Goal: Task Accomplishment & Management: Manage account settings

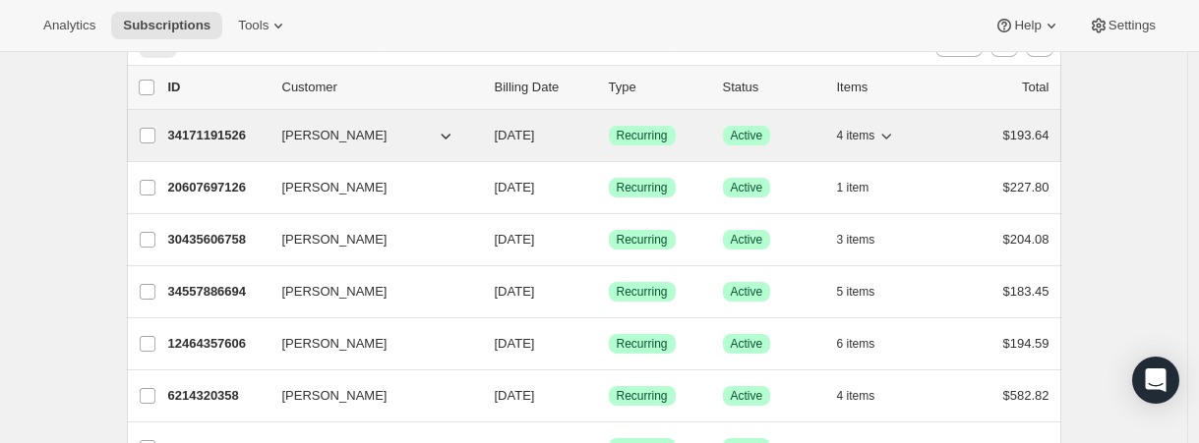
scroll to position [79, 0]
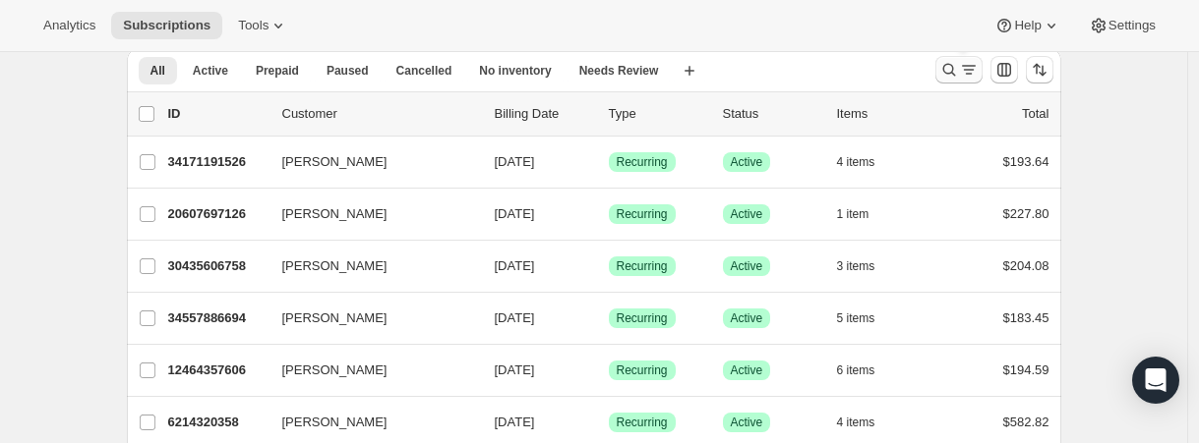
click at [947, 73] on icon "Search and filter results" at bounding box center [949, 70] width 20 height 20
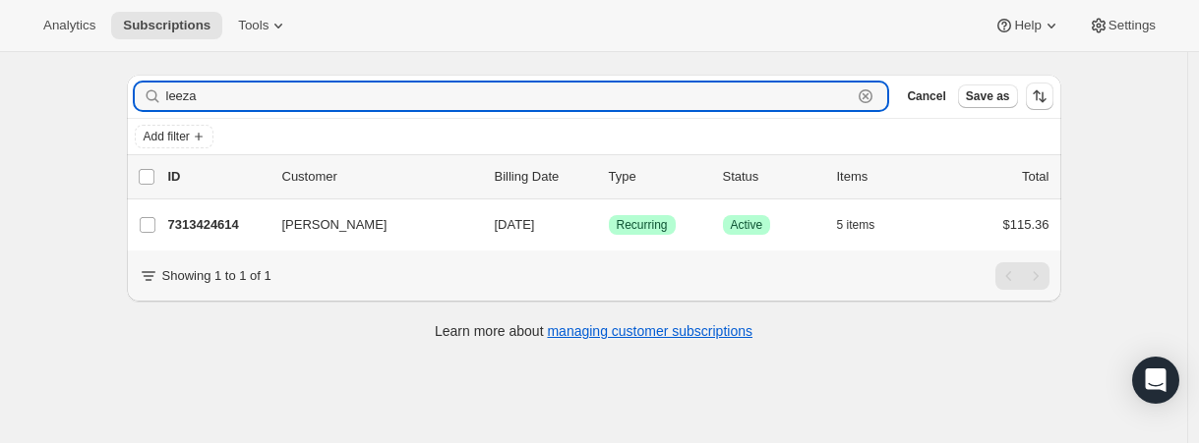
scroll to position [52, 0]
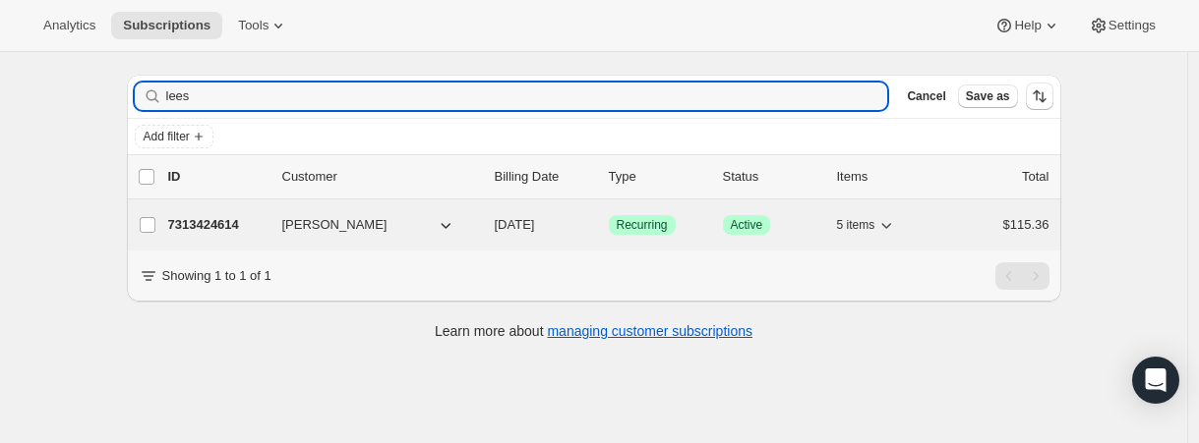
drag, startPoint x: 426, startPoint y: 145, endPoint x: 318, endPoint y: 226, distance: 135.5
click at [318, 226] on span "[PERSON_NAME]" at bounding box center [334, 225] width 105 height 20
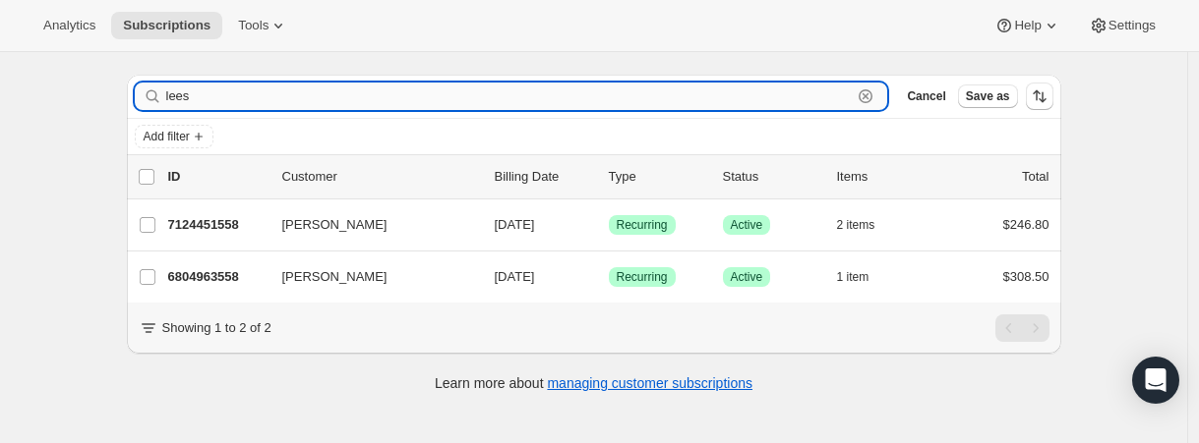
click at [232, 100] on input "lees" at bounding box center [509, 97] width 686 height 28
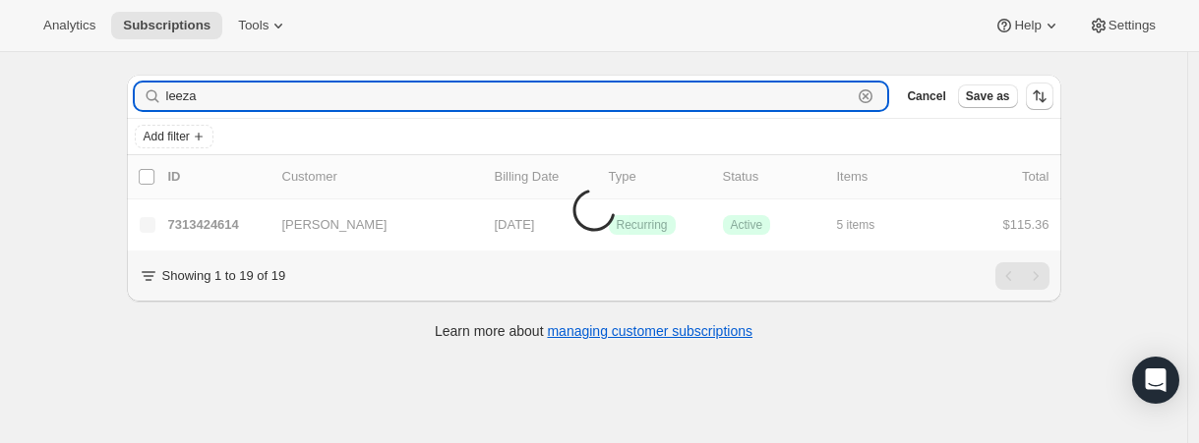
type input "leeza"
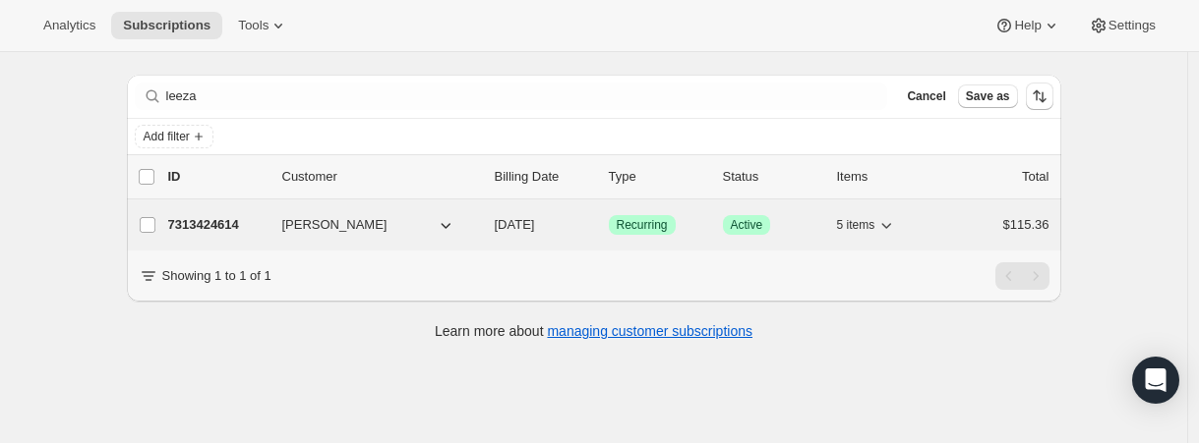
click at [322, 228] on span "[PERSON_NAME]" at bounding box center [334, 225] width 105 height 20
click at [384, 234] on span "[PERSON_NAME]" at bounding box center [334, 225] width 105 height 20
click at [366, 225] on span "[PERSON_NAME]" at bounding box center [334, 225] width 105 height 20
click at [233, 221] on p "7313424614" at bounding box center [217, 225] width 98 height 20
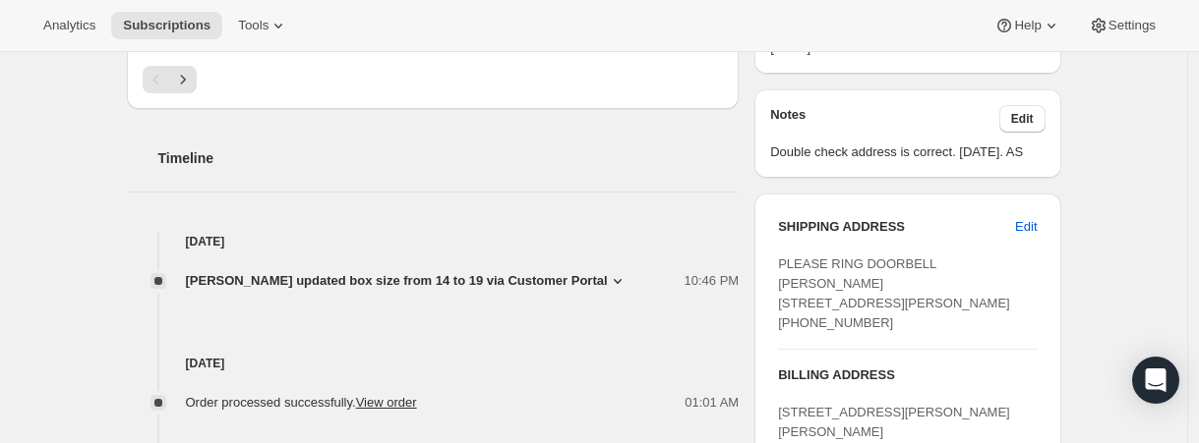
scroll to position [837, 0]
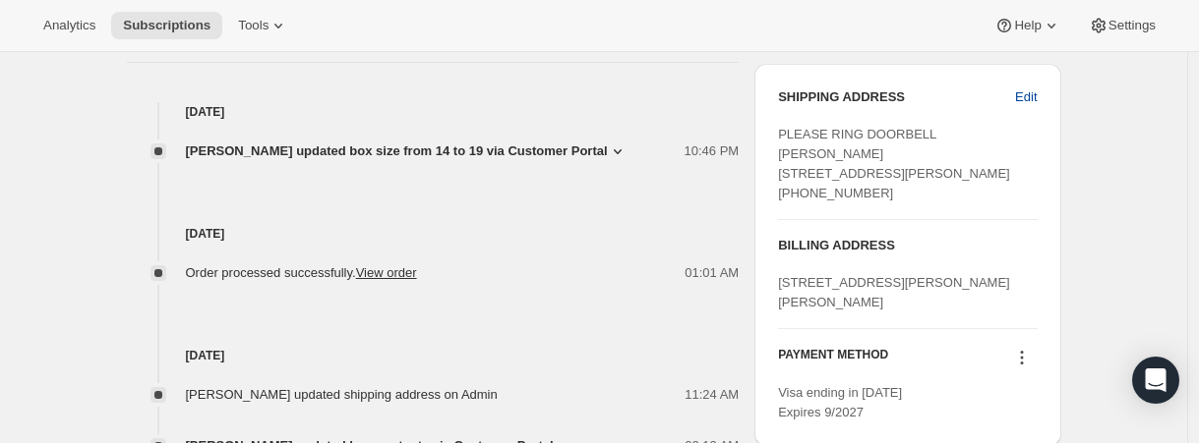
click at [1016, 113] on button "Edit" at bounding box center [1025, 97] width 45 height 31
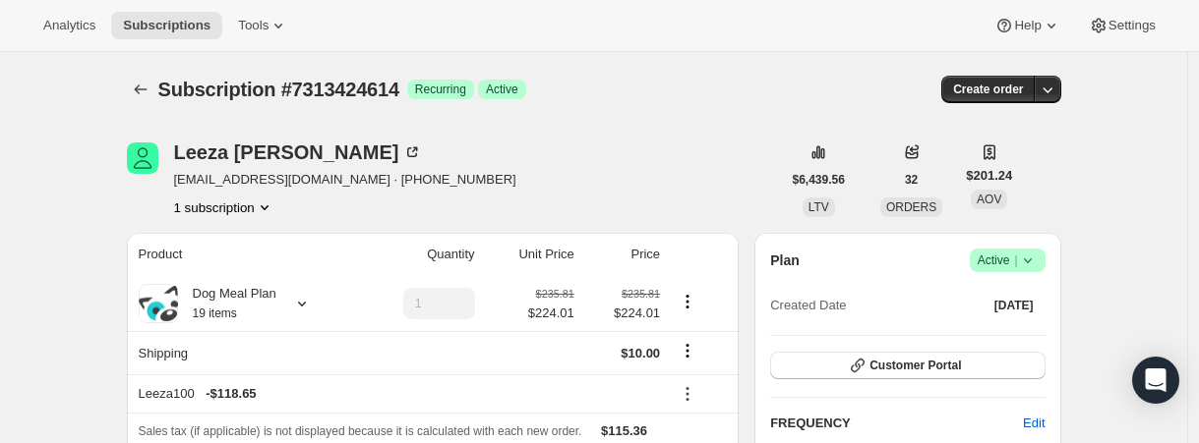
select select "QC"
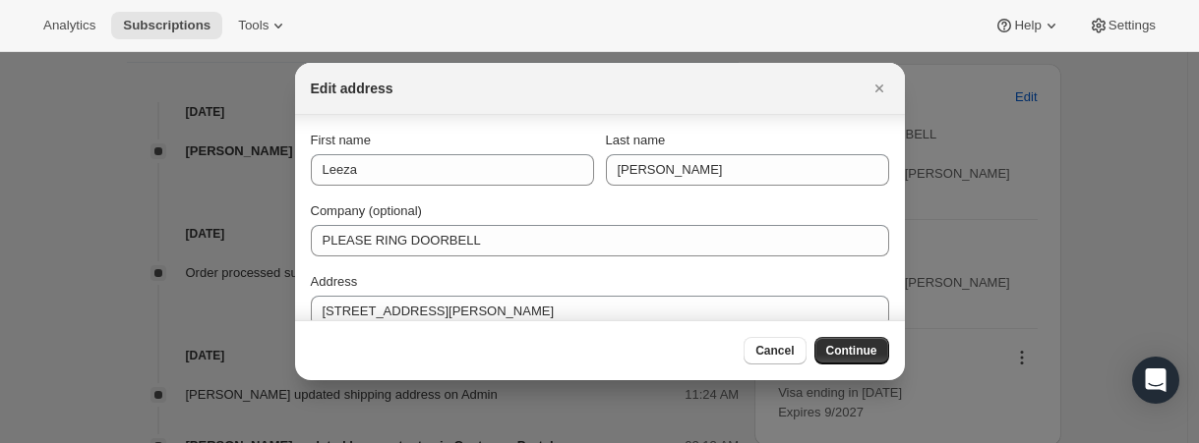
scroll to position [43, 0]
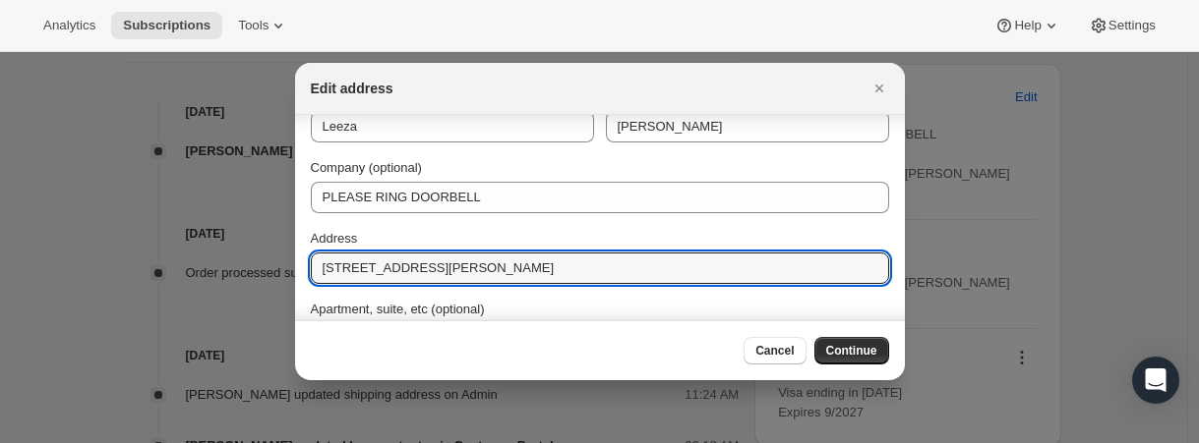
drag, startPoint x: 472, startPoint y: 269, endPoint x: 359, endPoint y: 337, distance: 131.9
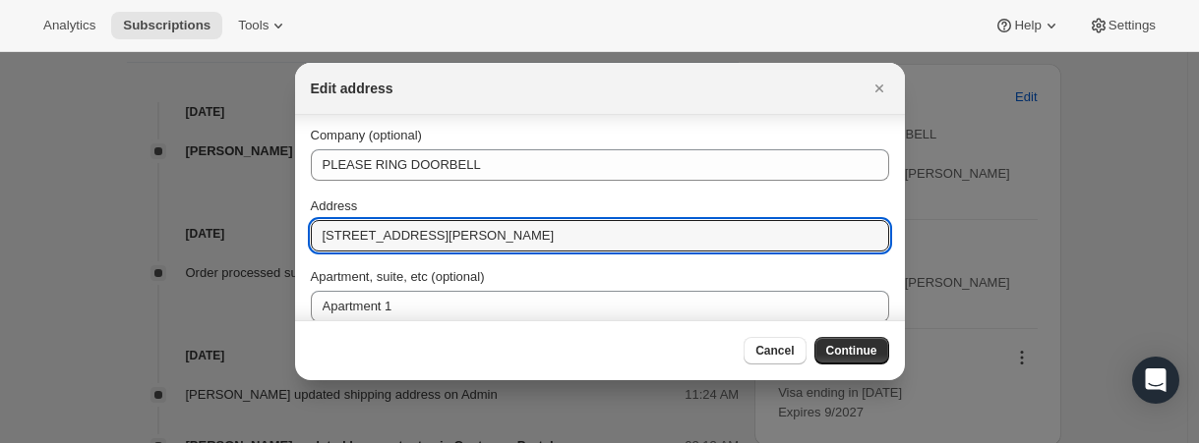
scroll to position [80, 0]
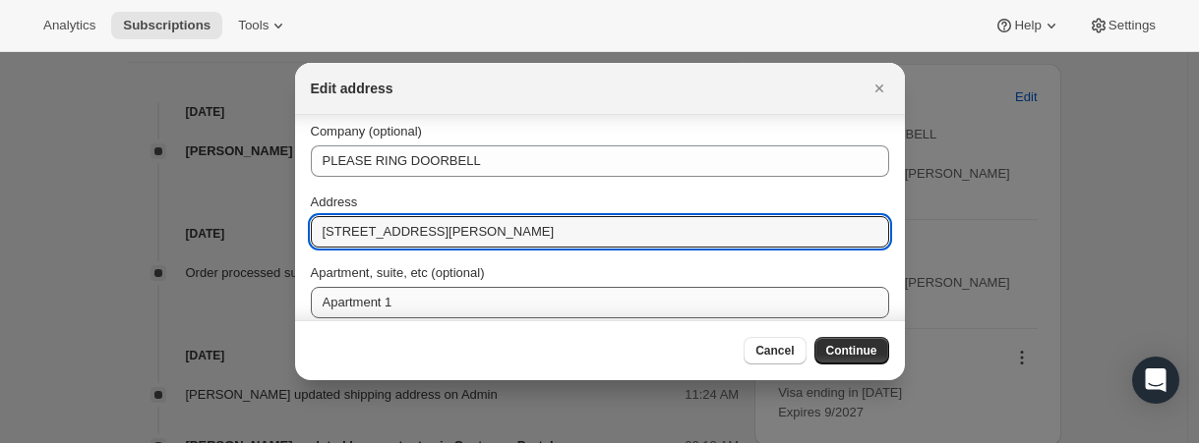
type input "[STREET_ADDRESS][PERSON_NAME]"
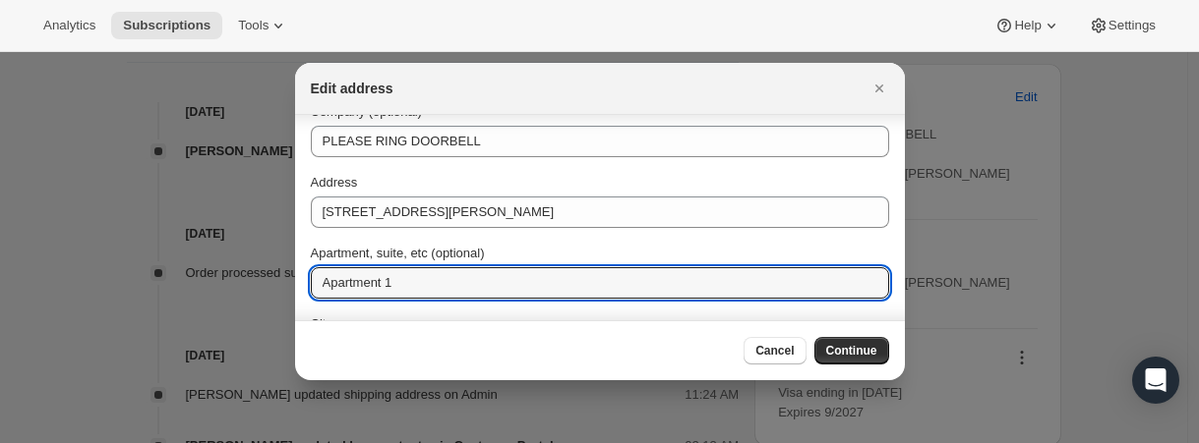
scroll to position [127, 0]
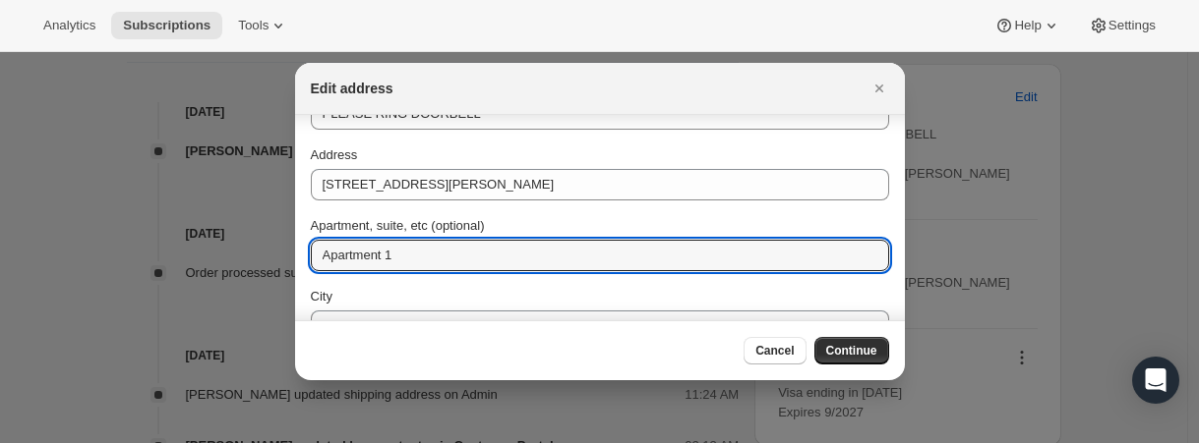
drag, startPoint x: 433, startPoint y: 255, endPoint x: 285, endPoint y: 246, distance: 147.7
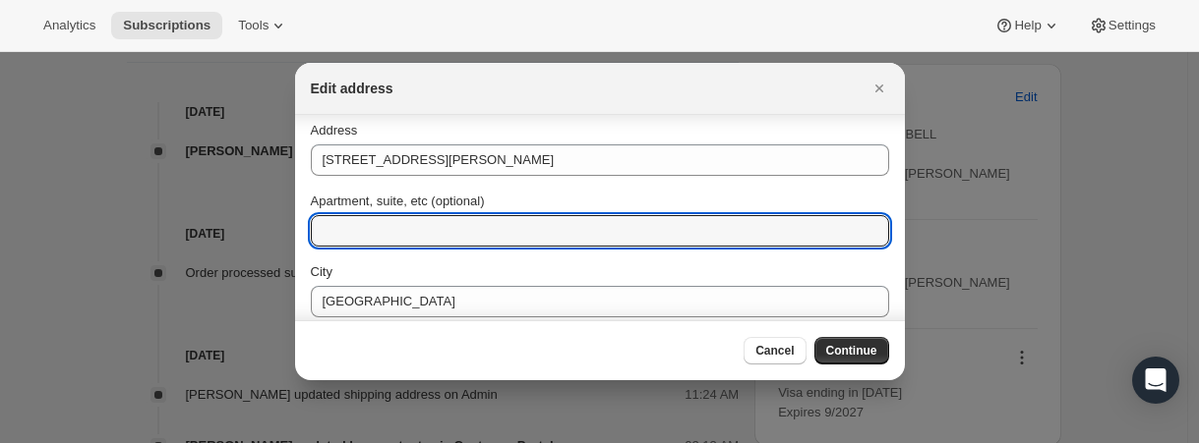
scroll to position [203, 0]
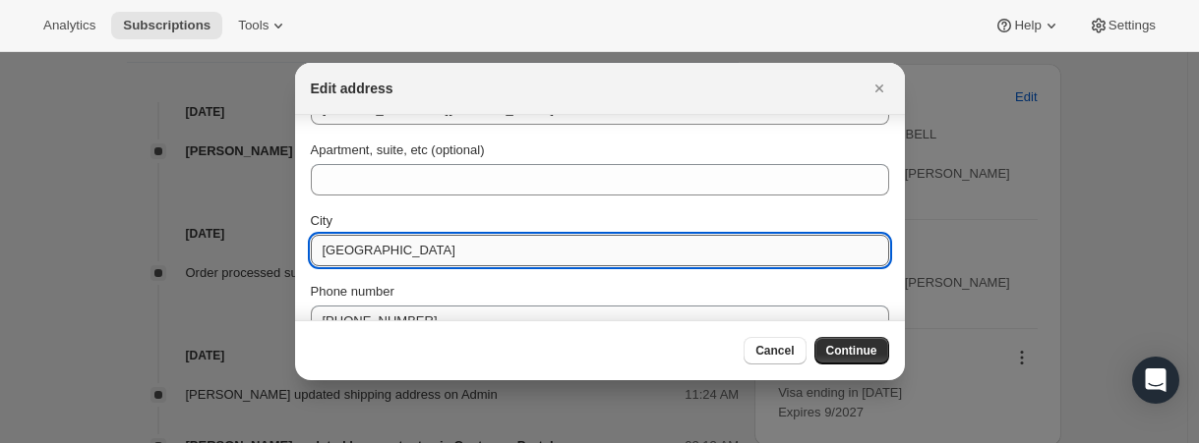
click at [462, 257] on input "[GEOGRAPHIC_DATA]" at bounding box center [600, 250] width 578 height 31
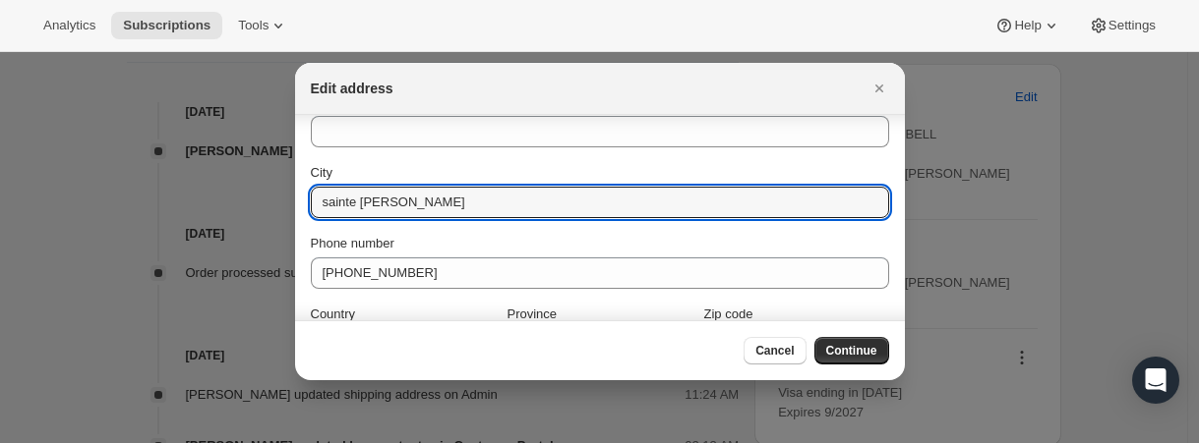
scroll to position [306, 0]
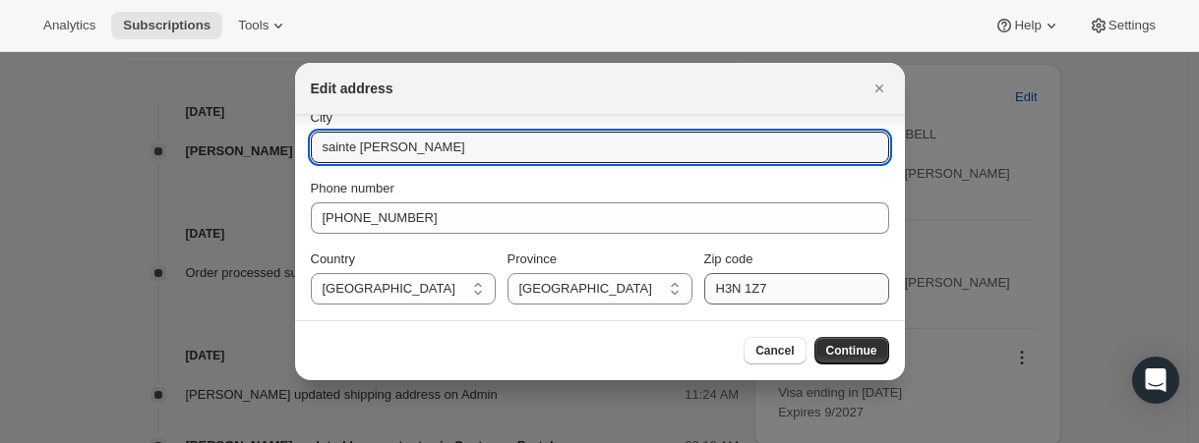
type input "sainte [PERSON_NAME]"
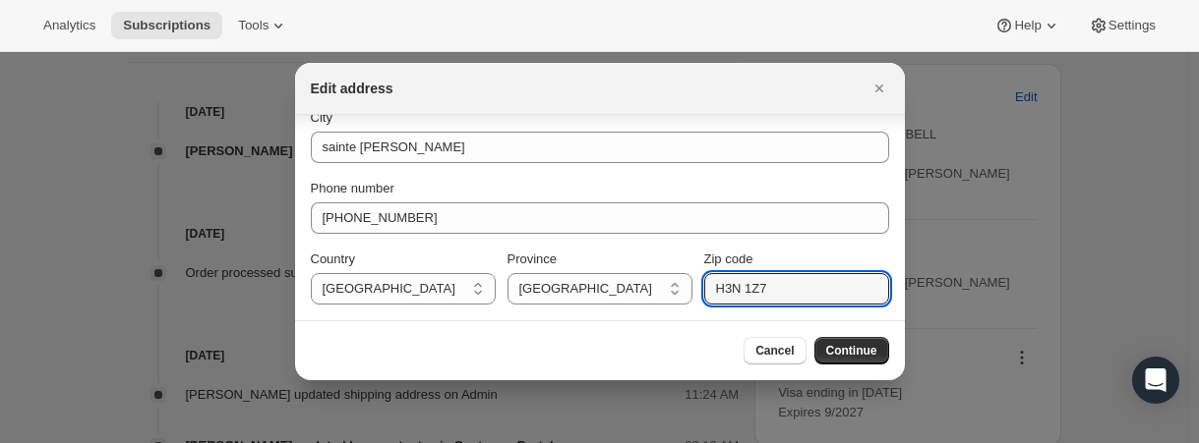
drag, startPoint x: 778, startPoint y: 294, endPoint x: 687, endPoint y: 287, distance: 90.7
type input "j3e2r5"
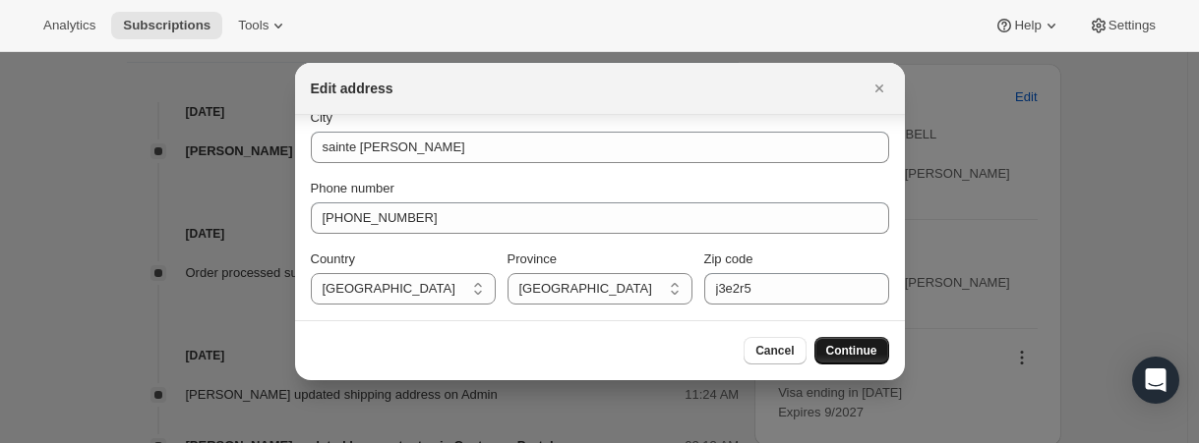
click at [842, 358] on span "Continue" at bounding box center [851, 351] width 51 height 16
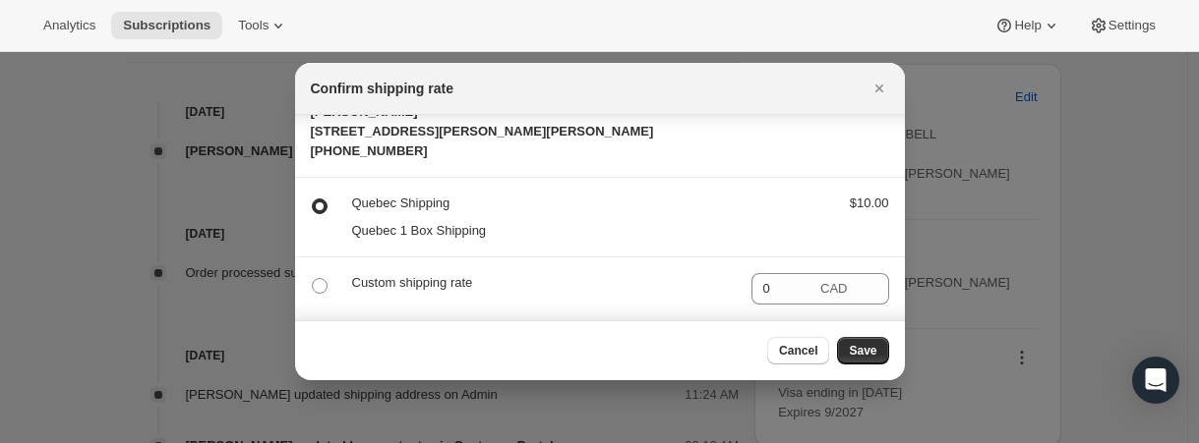
scroll to position [7, 0]
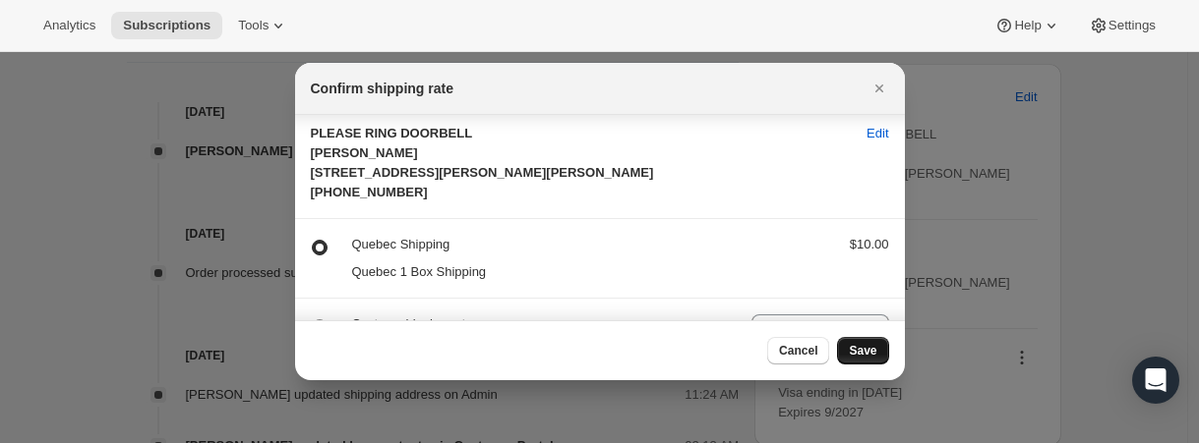
click at [857, 354] on span "Save" at bounding box center [863, 351] width 28 height 16
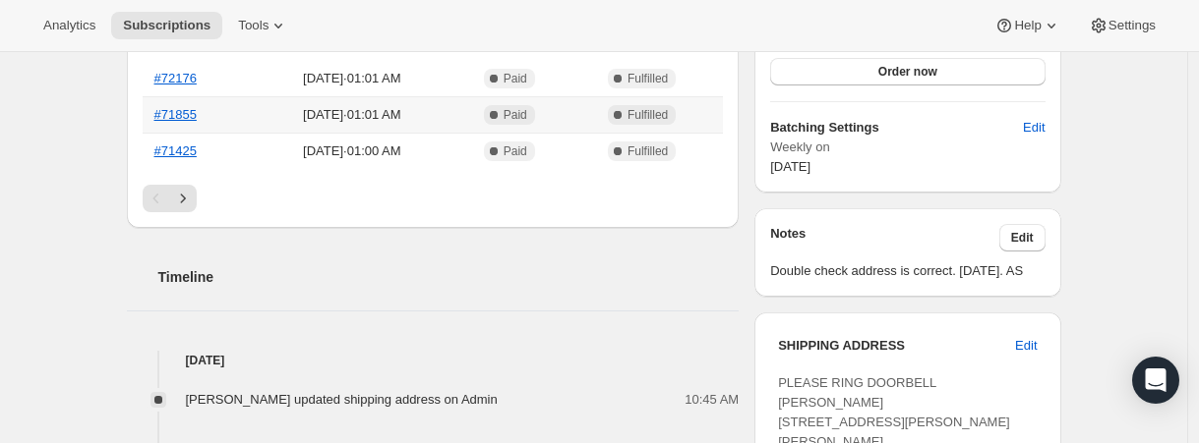
scroll to position [649, 0]
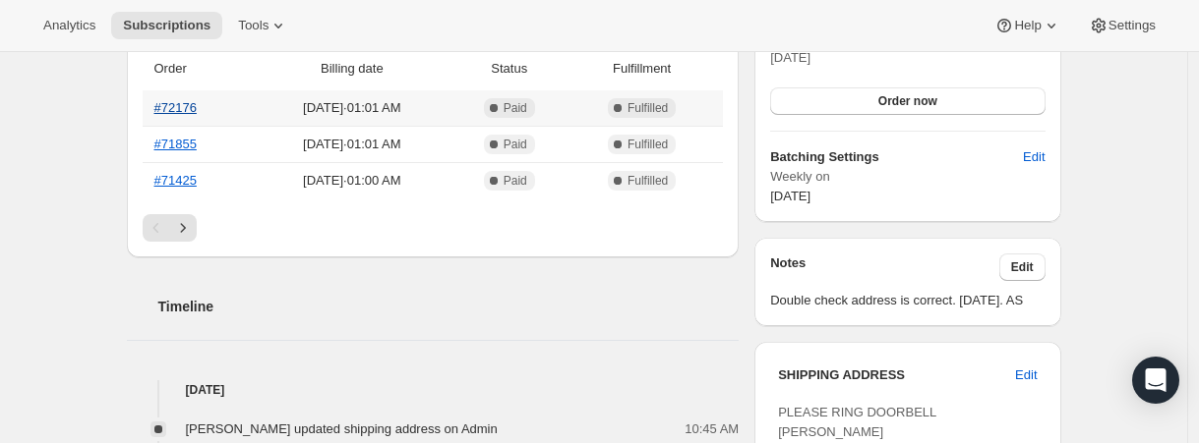
click at [178, 112] on link "#72176" at bounding box center [175, 107] width 42 height 15
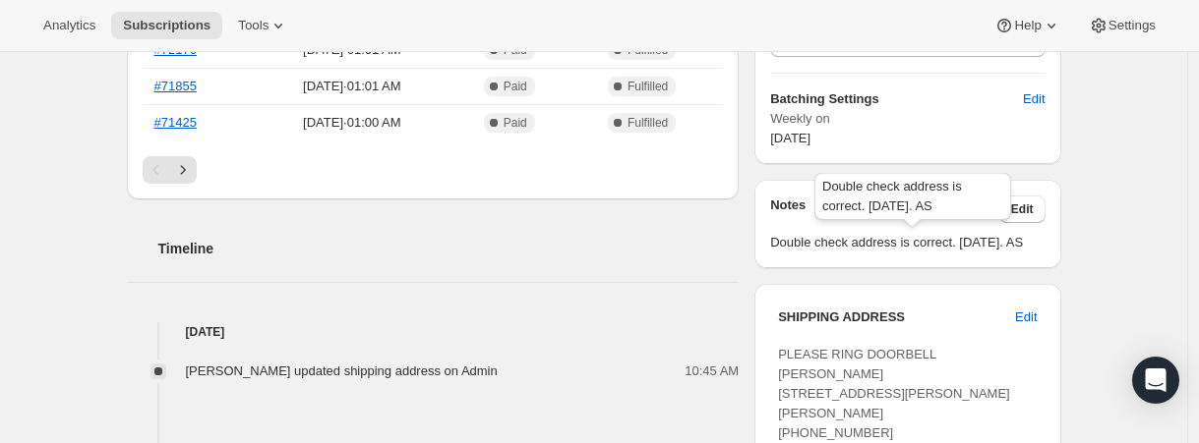
scroll to position [0, 0]
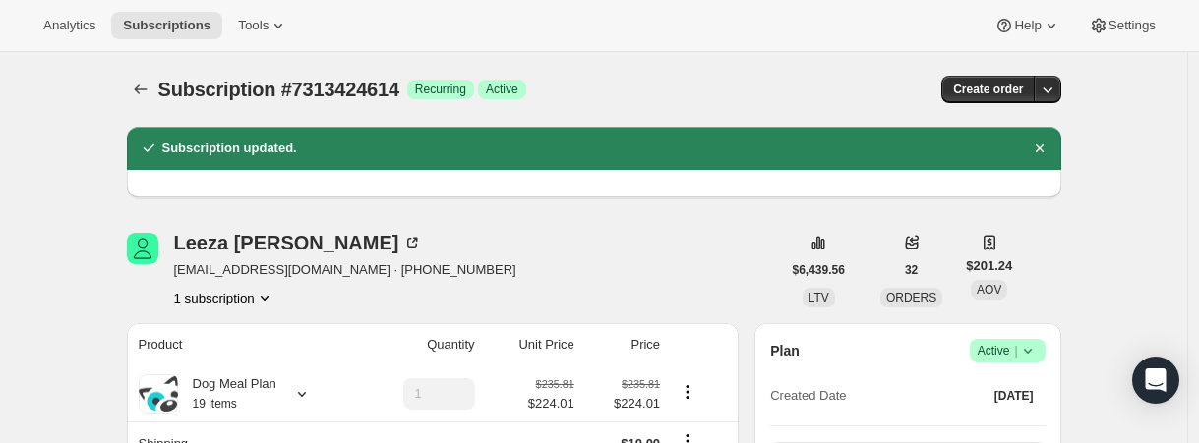
drag, startPoint x: 1043, startPoint y: 147, endPoint x: 1092, endPoint y: 155, distance: 50.0
click at [1042, 147] on icon "Dismiss notification" at bounding box center [1038, 149] width 8 height 8
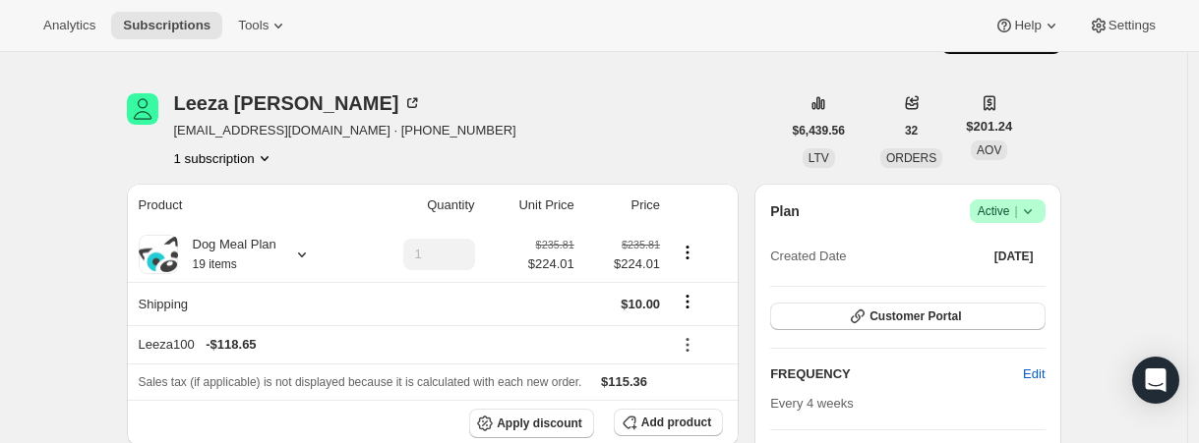
scroll to position [79, 0]
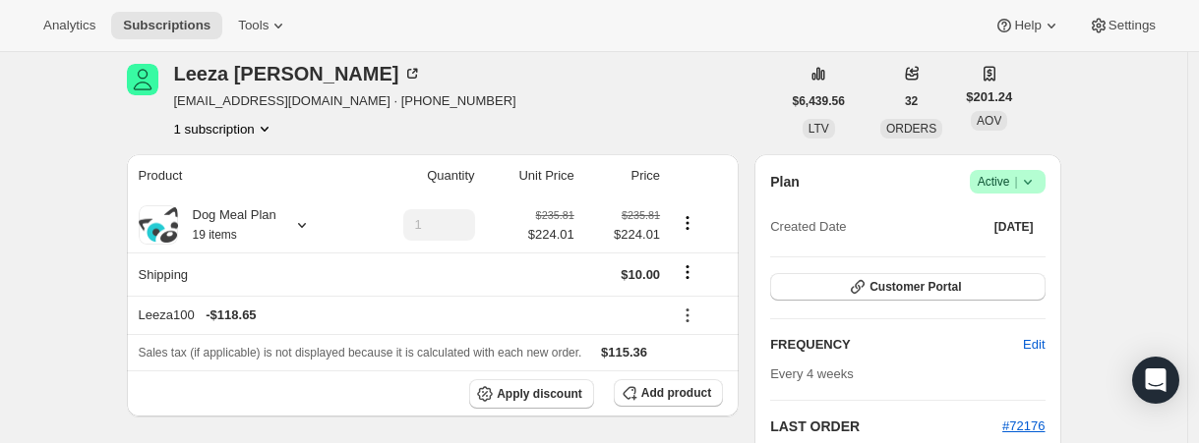
click at [248, 125] on button "1 subscription" at bounding box center [224, 129] width 100 height 20
click at [502, 130] on div "[PERSON_NAME] [PERSON_NAME][EMAIL_ADDRESS][DOMAIN_NAME] · [PHONE_NUMBER] 1 subs…" at bounding box center [454, 101] width 654 height 75
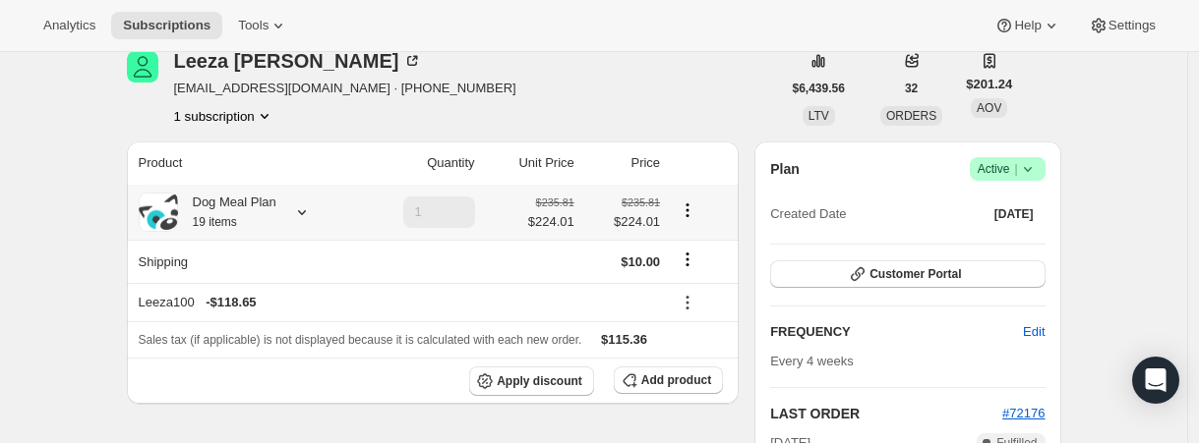
scroll to position [0, 0]
